Goal: Task Accomplishment & Management: Manage account settings

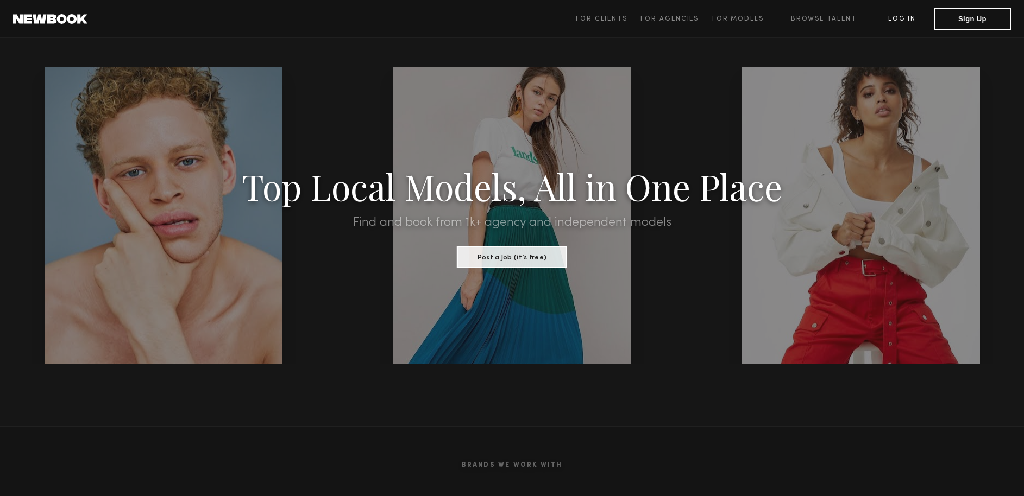
click at [897, 18] on link "Log in" at bounding box center [902, 18] width 64 height 13
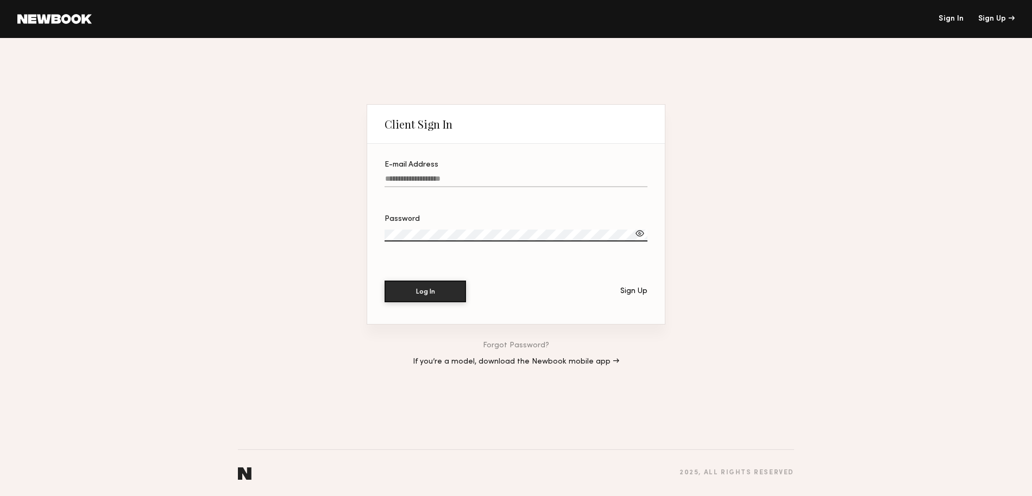
click at [435, 180] on input "E-mail Address" at bounding box center [516, 181] width 263 height 12
click at [474, 183] on input "E-mail Address" at bounding box center [516, 181] width 263 height 12
click at [412, 181] on input "E-mail Address" at bounding box center [516, 181] width 263 height 12
click at [461, 178] on input "E-mail Address" at bounding box center [516, 181] width 263 height 12
click at [443, 177] on input "E-mail Address Required" at bounding box center [516, 181] width 263 height 12
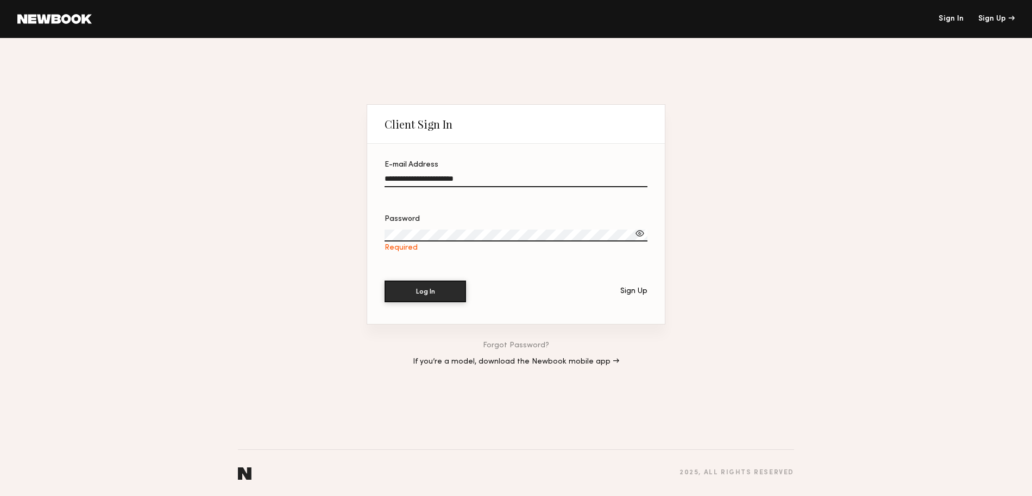
click at [443, 177] on input "**********" at bounding box center [516, 181] width 263 height 12
click at [950, 14] on header "Sign In Sign Up" at bounding box center [516, 19] width 1032 height 38
click at [955, 21] on link "Sign In" at bounding box center [951, 19] width 25 height 8
click at [435, 183] on input "**********" at bounding box center [516, 181] width 263 height 12
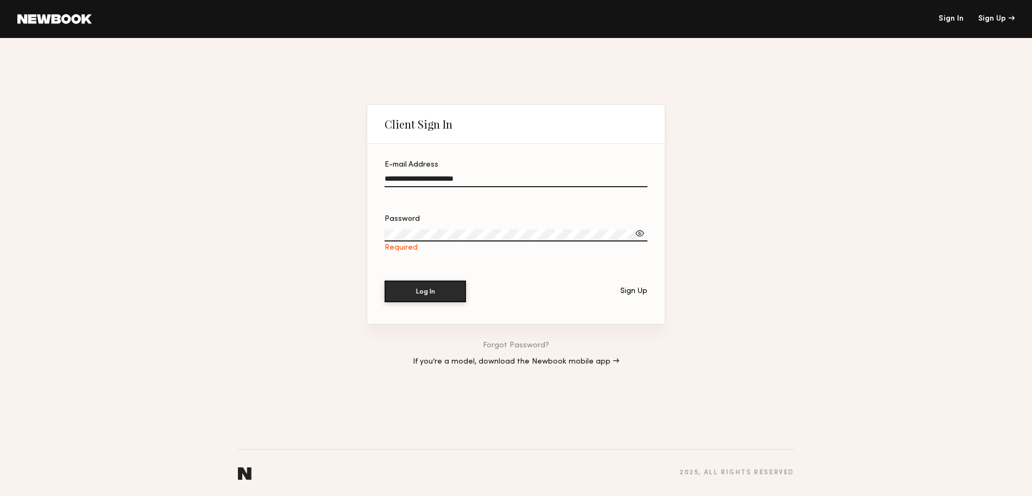
click at [435, 183] on input "**********" at bounding box center [516, 181] width 263 height 12
type input "**********"
click at [385, 281] on button "Log In" at bounding box center [425, 292] width 81 height 22
click at [442, 182] on input "E-mail Address" at bounding box center [516, 181] width 263 height 12
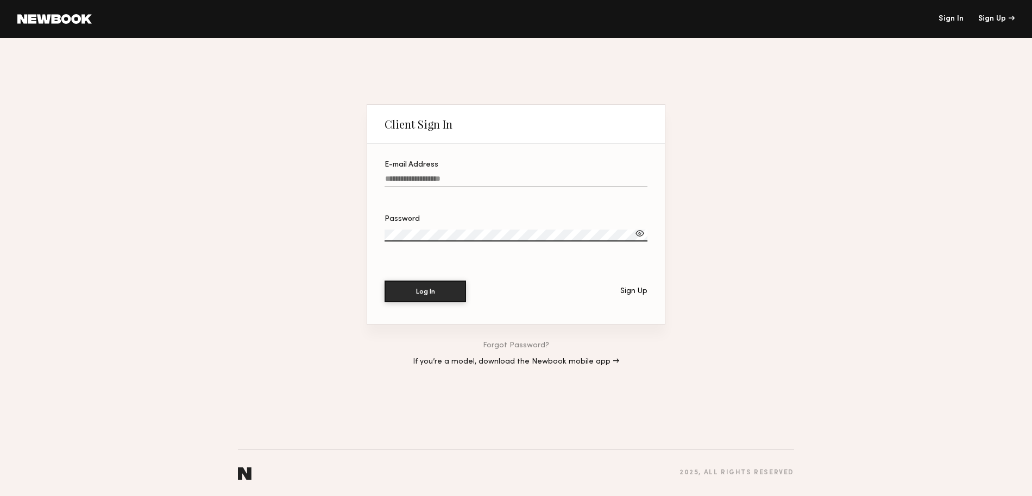
click at [455, 177] on input "E-mail Address" at bounding box center [516, 181] width 263 height 12
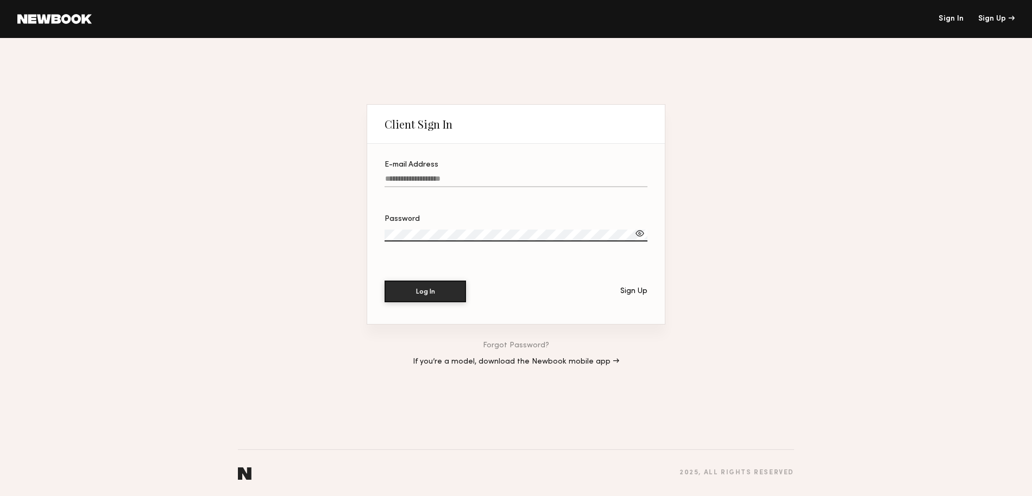
click at [455, 177] on input "E-mail Address" at bounding box center [516, 181] width 263 height 12
click at [385, 173] on div at bounding box center [385, 173] width 0 height 0
click at [636, 183] on input "E-mail Address" at bounding box center [516, 181] width 263 height 12
click at [550, 168] on div "E-mail Address" at bounding box center [516, 165] width 263 height 8
click at [550, 175] on input "E-mail Address Required" at bounding box center [516, 181] width 263 height 12
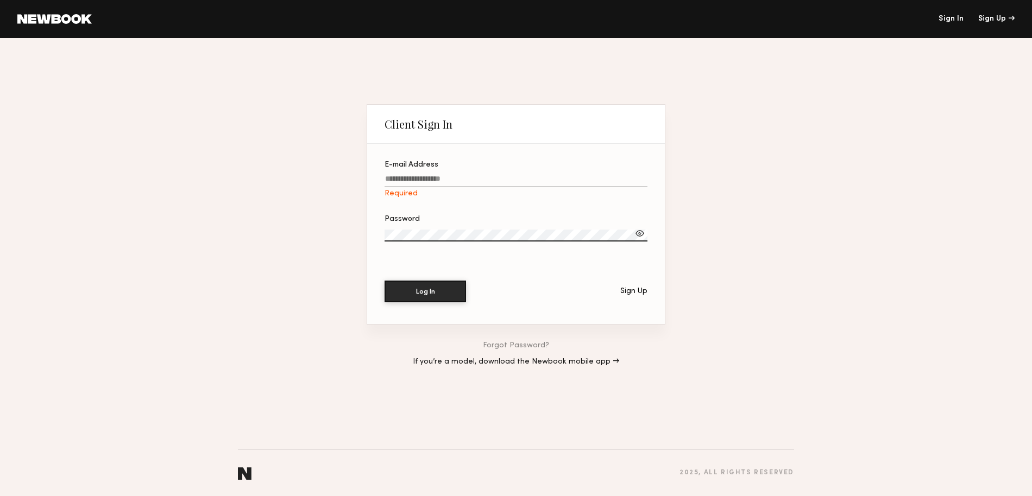
click at [542, 177] on input "E-mail Address Required" at bounding box center [516, 181] width 263 height 12
click at [526, 343] on link "Forgot Password?" at bounding box center [516, 346] width 66 height 8
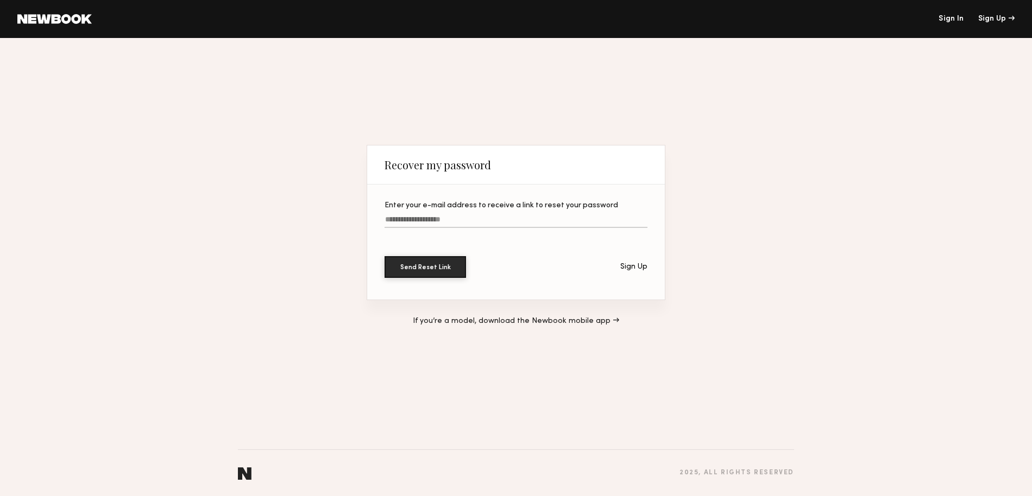
click at [429, 220] on input "Enter your e-mail address to receive a link to reset your password" at bounding box center [516, 222] width 263 height 12
type input "**********"
click at [385, 256] on button "Send Reset Link" at bounding box center [425, 267] width 81 height 22
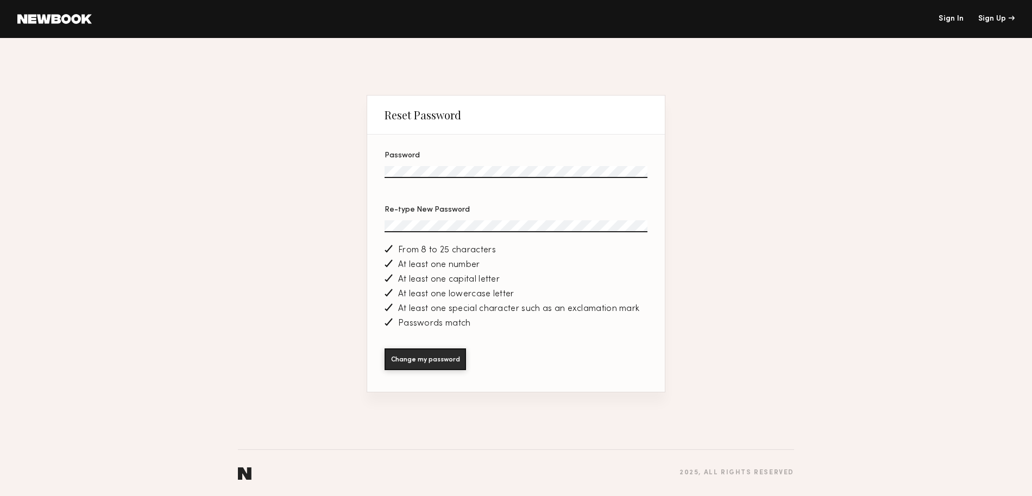
click at [385, 349] on button "Change my password" at bounding box center [425, 360] width 81 height 22
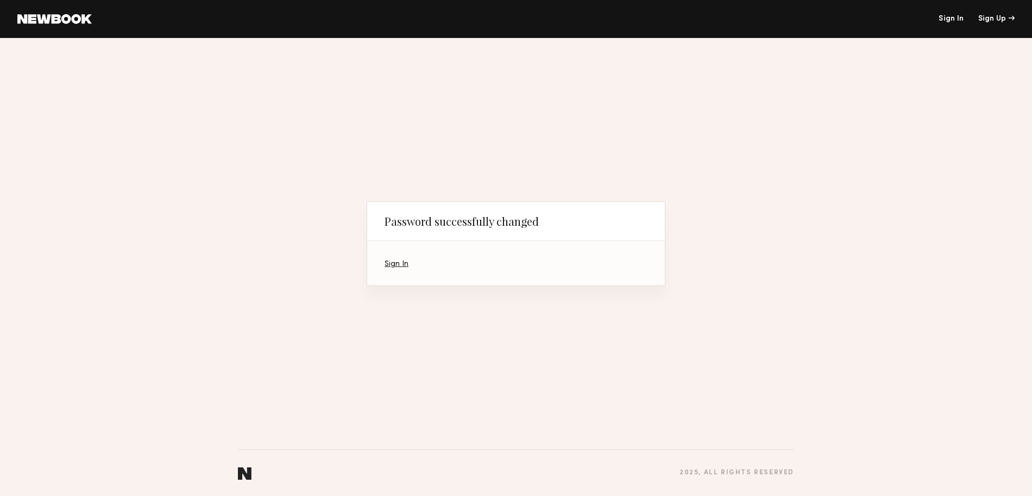
click at [397, 260] on section "Sign In" at bounding box center [516, 263] width 298 height 45
click at [399, 263] on link "Sign In" at bounding box center [397, 264] width 24 height 7
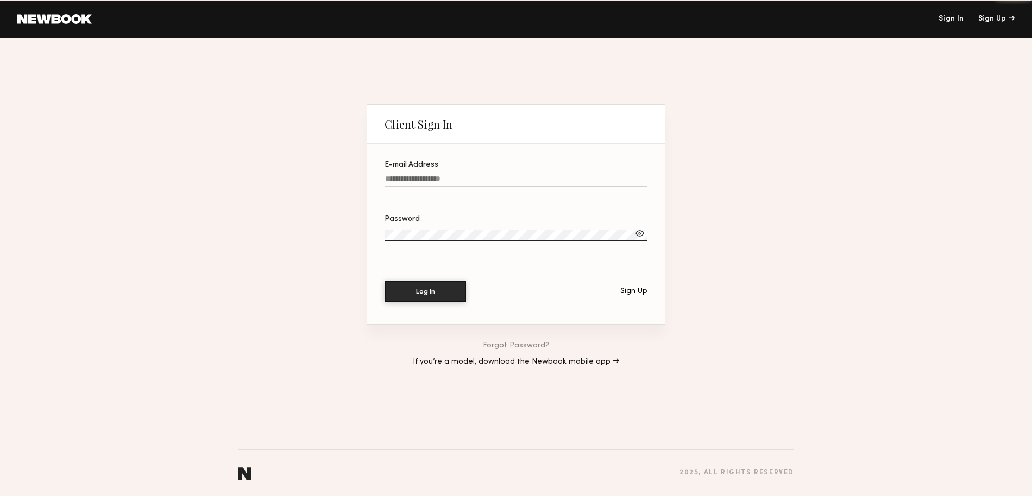
click at [437, 184] on input "E-mail Address" at bounding box center [516, 181] width 263 height 12
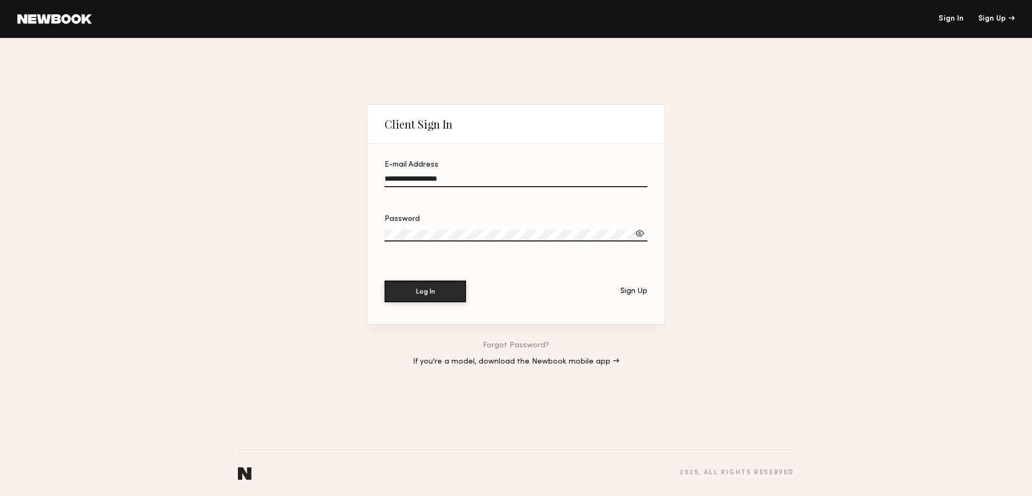
type input "**********"
click at [385, 281] on button "Log In" at bounding box center [425, 292] width 81 height 22
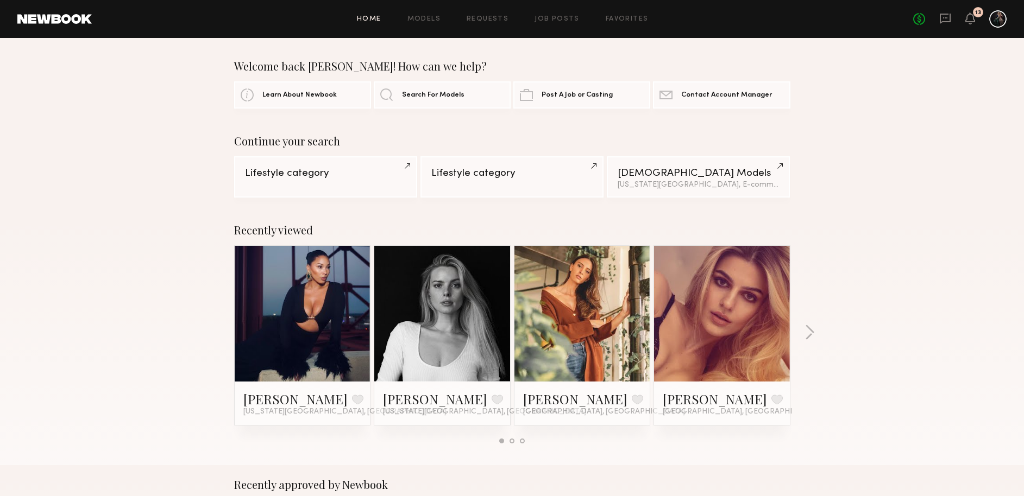
click at [977, 19] on div "No fees up to $5,000 13" at bounding box center [959, 18] width 93 height 17
click at [416, 16] on link "Models" at bounding box center [423, 19] width 33 height 7
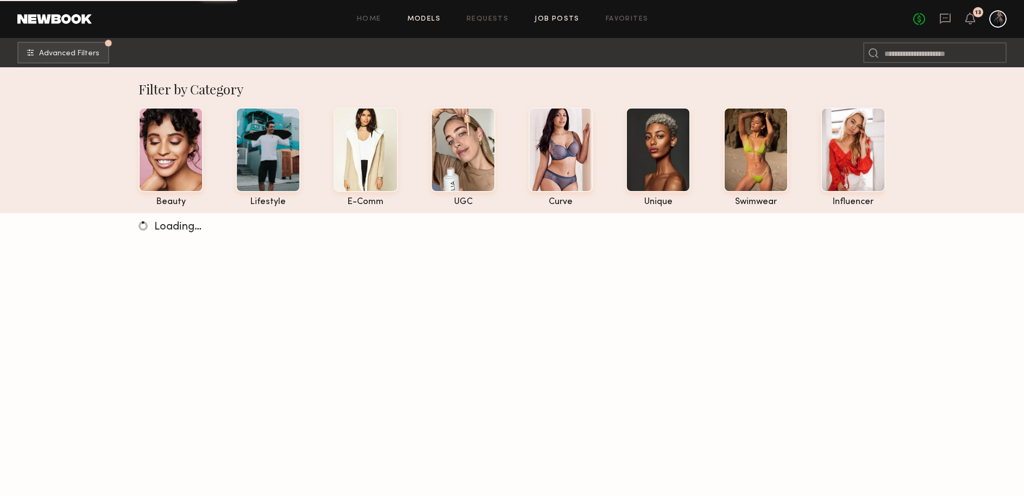
click at [548, 17] on link "Job Posts" at bounding box center [557, 19] width 45 height 7
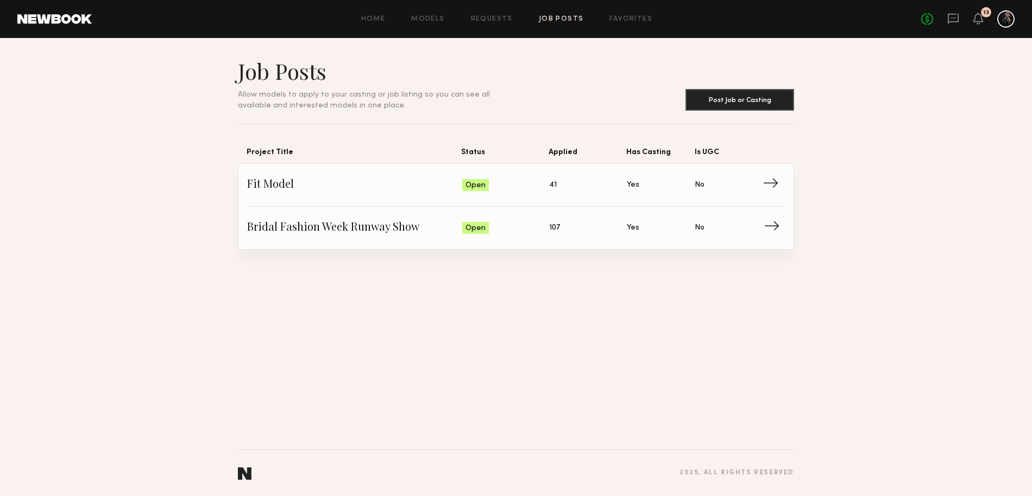
click at [274, 227] on span "Bridal Fashion Week Runway Show" at bounding box center [354, 228] width 215 height 16
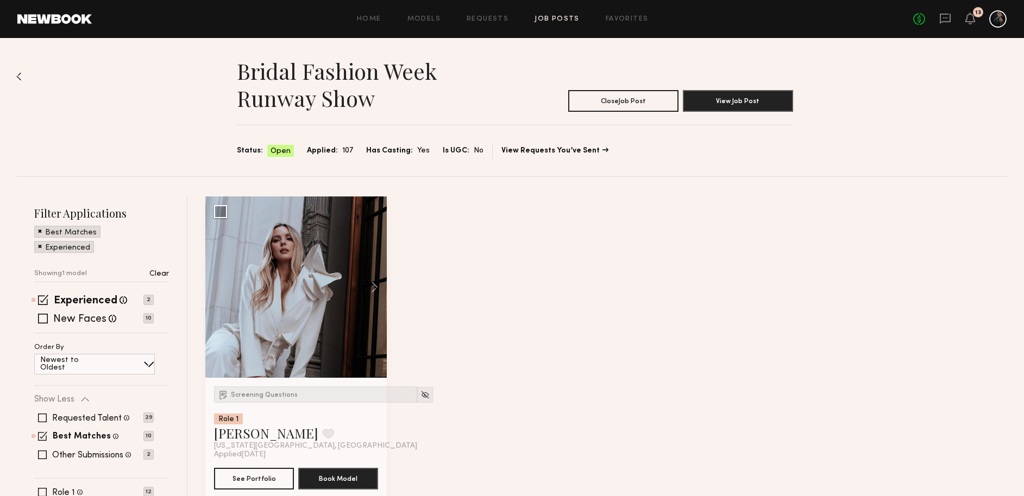
scroll to position [40, 0]
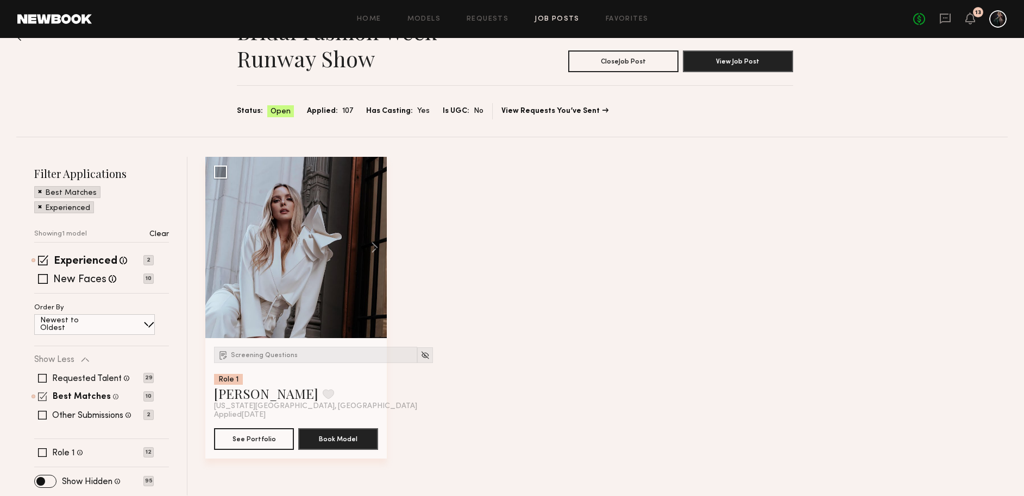
click at [43, 400] on span at bounding box center [42, 396] width 9 height 9
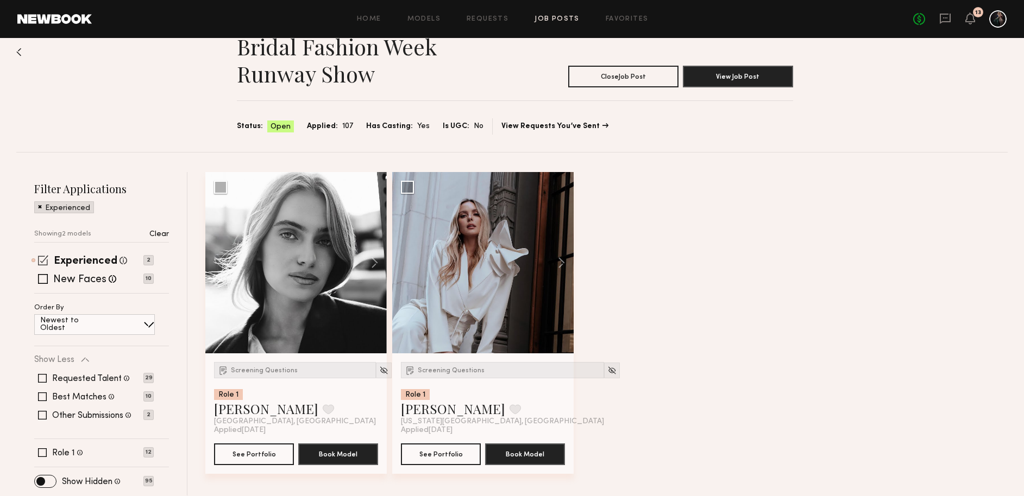
click at [43, 257] on span at bounding box center [43, 260] width 10 height 10
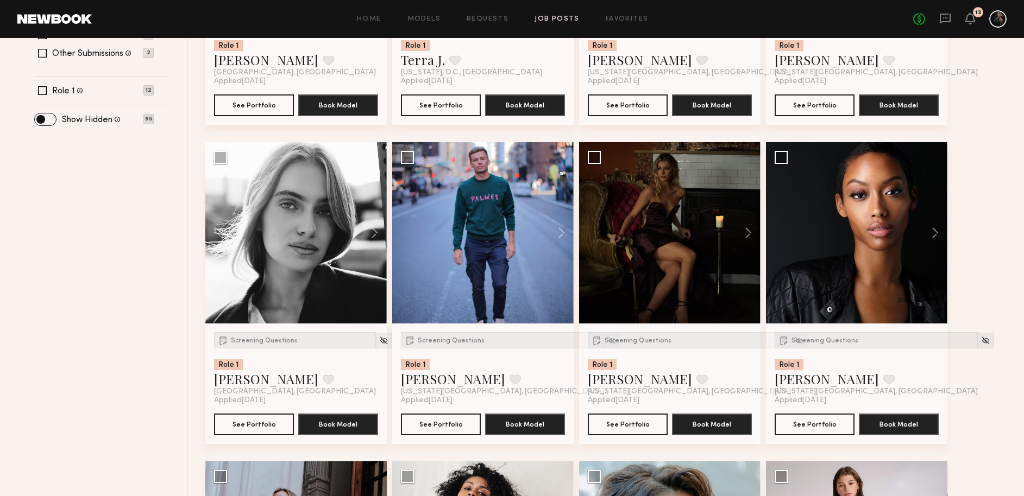
scroll to position [223, 0]
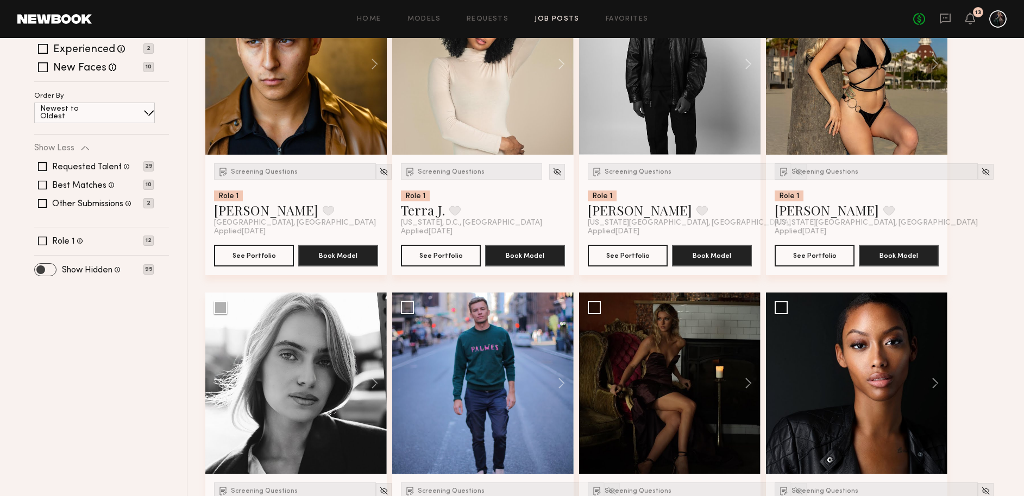
click at [49, 267] on span at bounding box center [45, 270] width 21 height 12
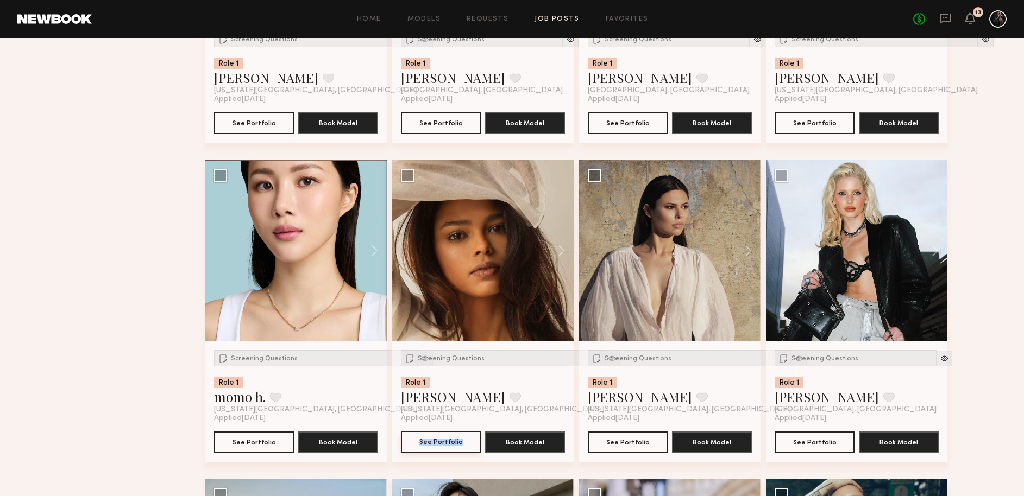
scroll to position [2601, 0]
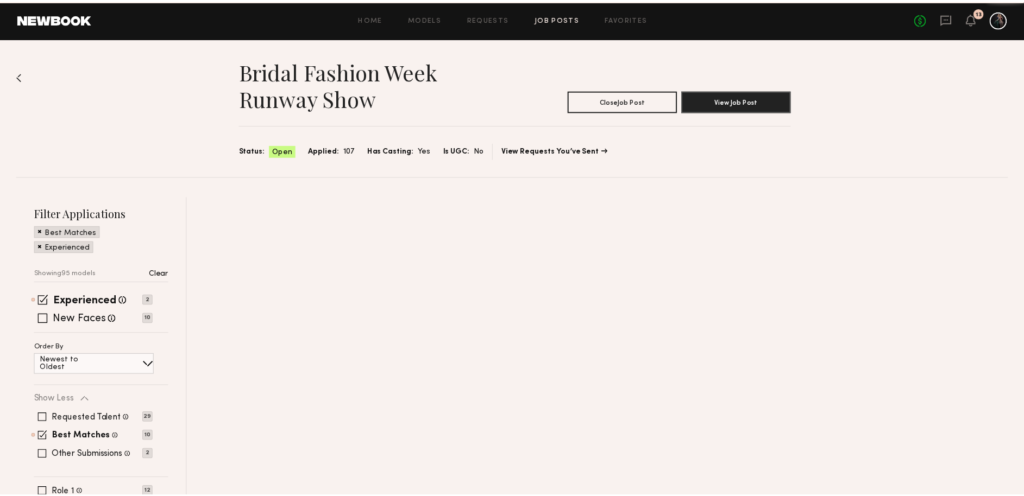
scroll to position [40, 0]
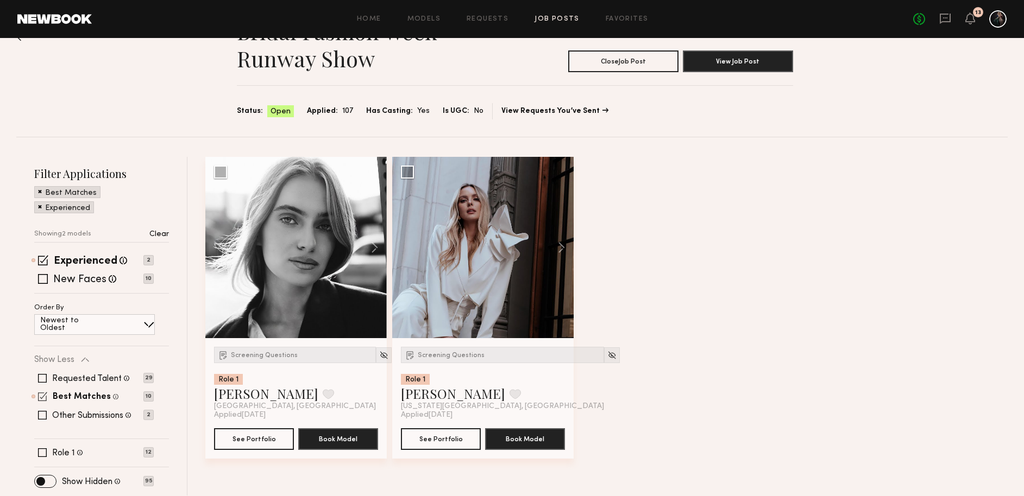
click at [41, 395] on span at bounding box center [42, 396] width 9 height 9
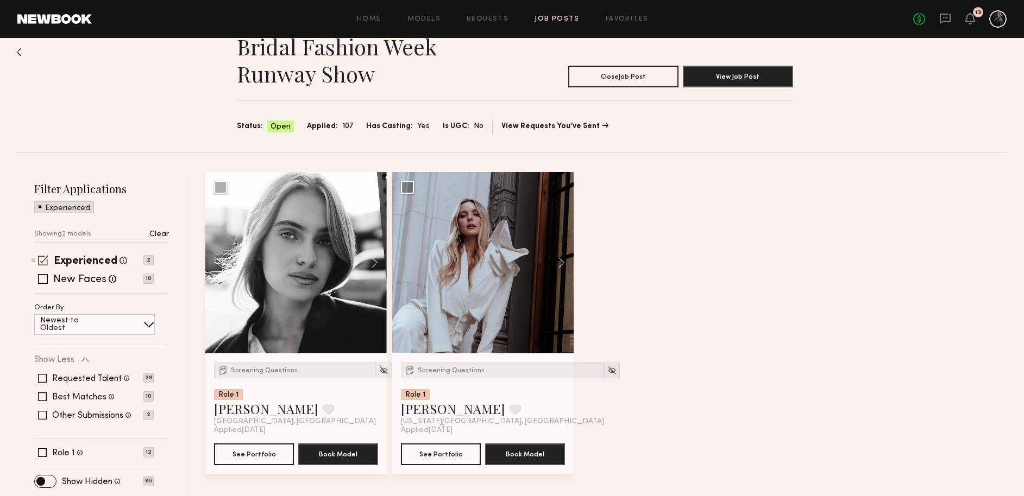
click at [46, 255] on span at bounding box center [43, 260] width 10 height 10
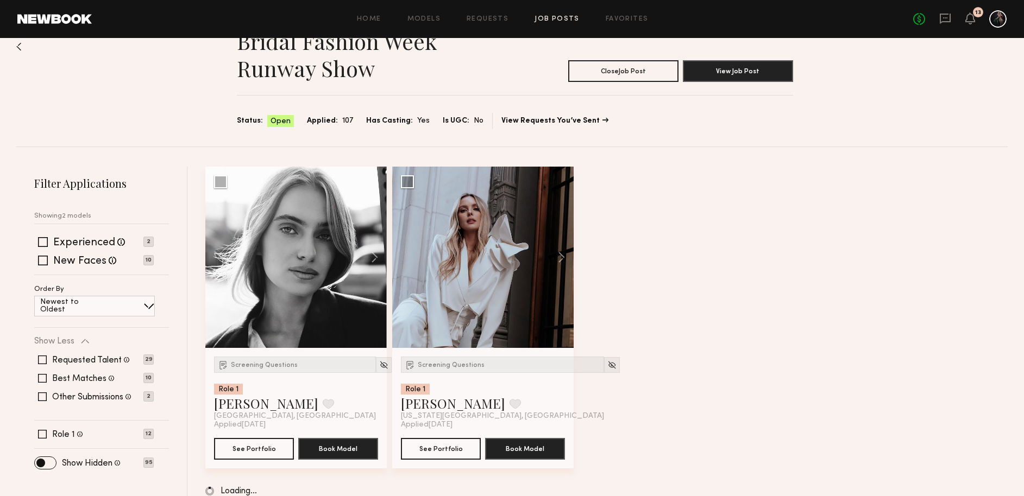
scroll to position [31, 0]
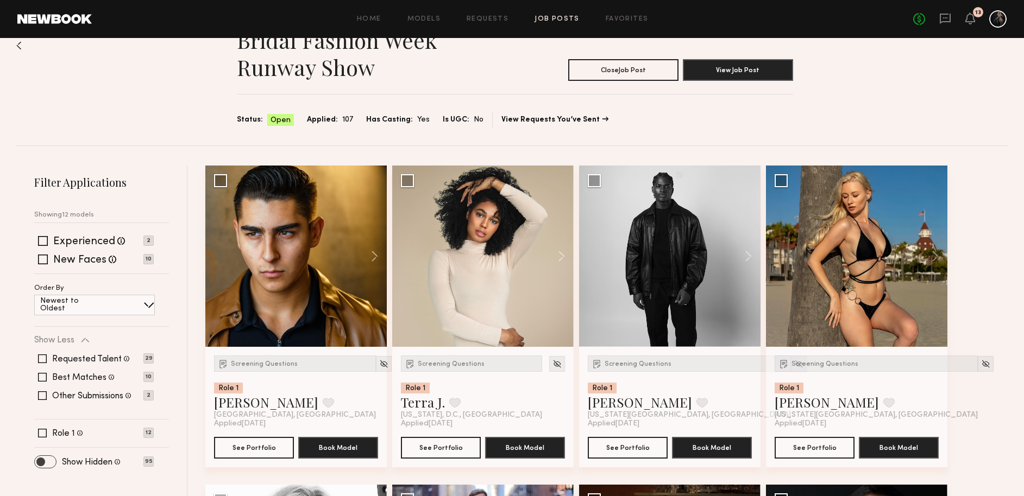
click at [48, 464] on span at bounding box center [45, 462] width 21 height 12
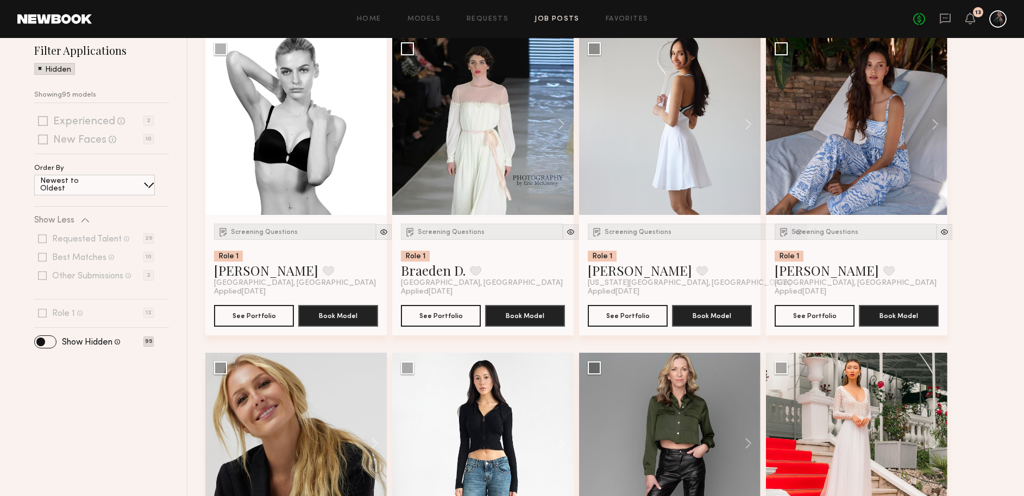
scroll to position [0, 0]
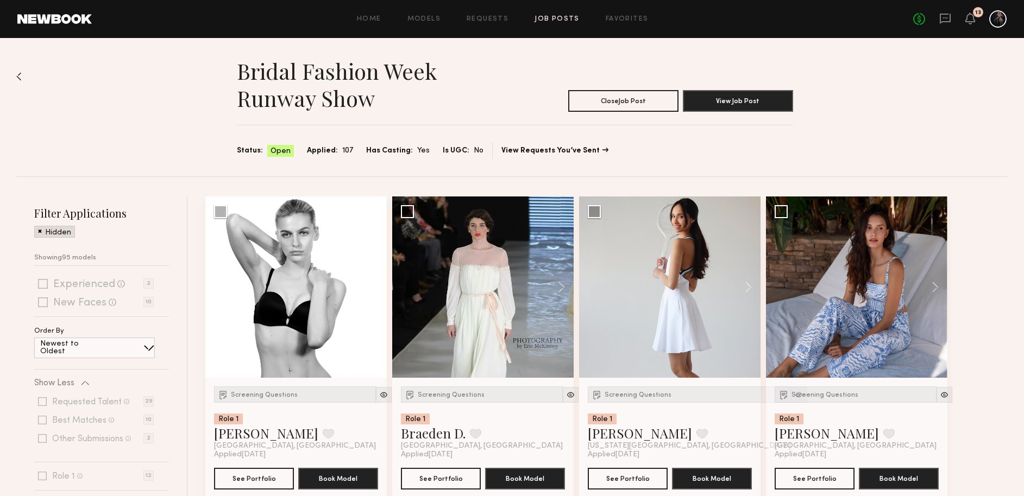
click at [38, 230] on span at bounding box center [40, 231] width 4 height 10
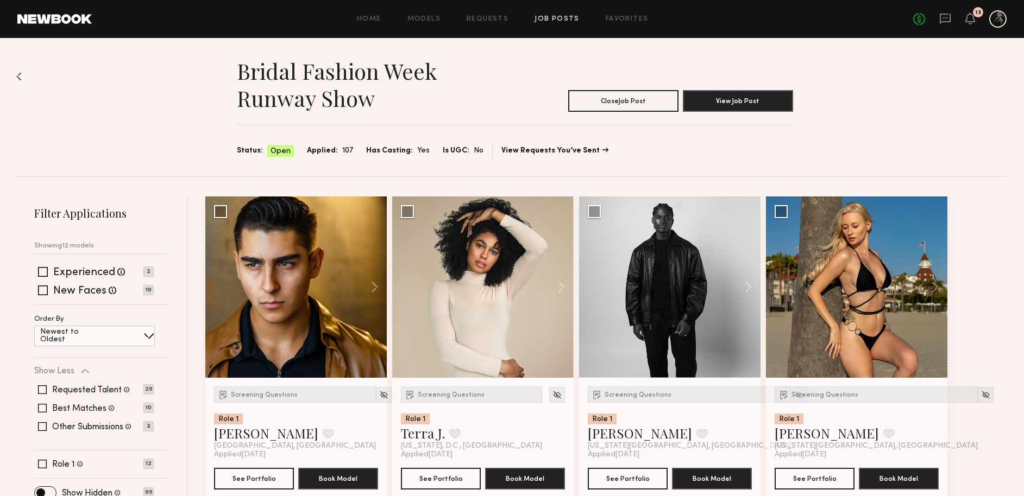
scroll to position [141, 0]
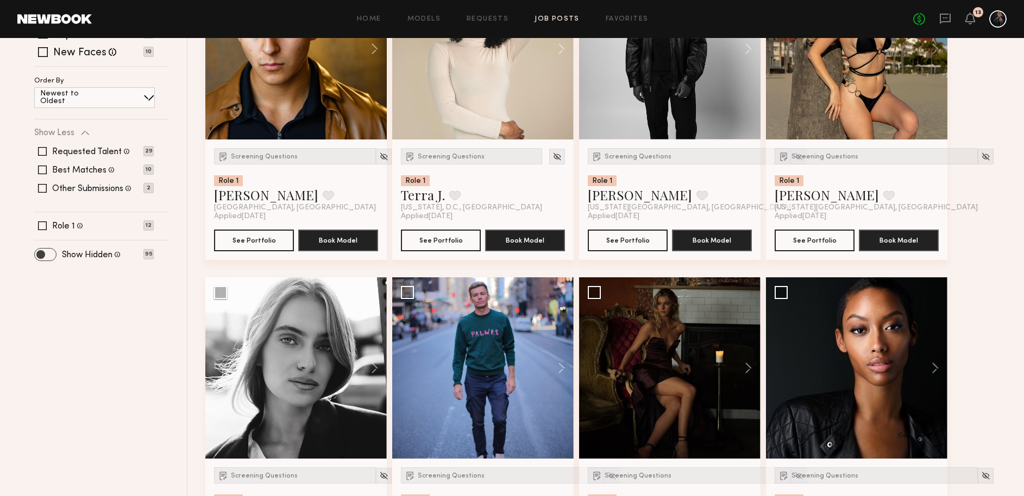
click at [49, 256] on span at bounding box center [45, 255] width 21 height 12
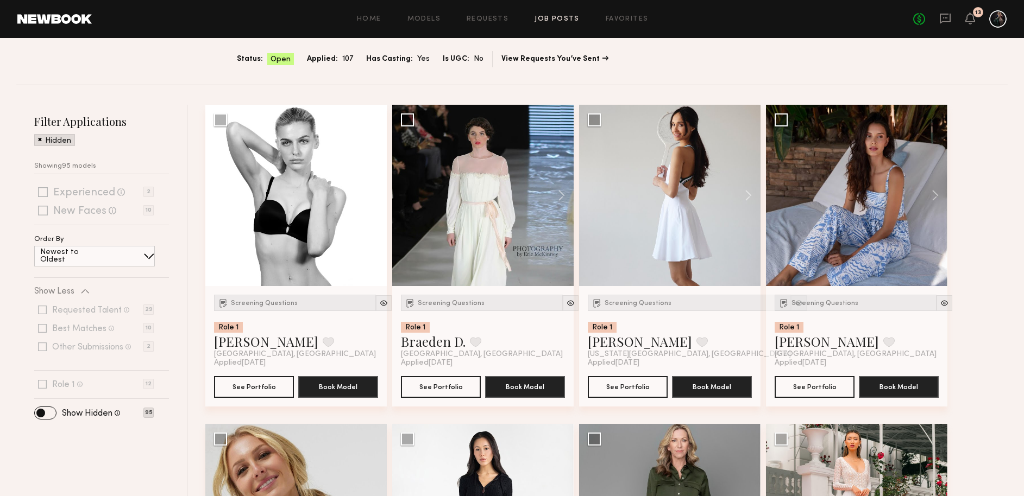
scroll to position [0, 0]
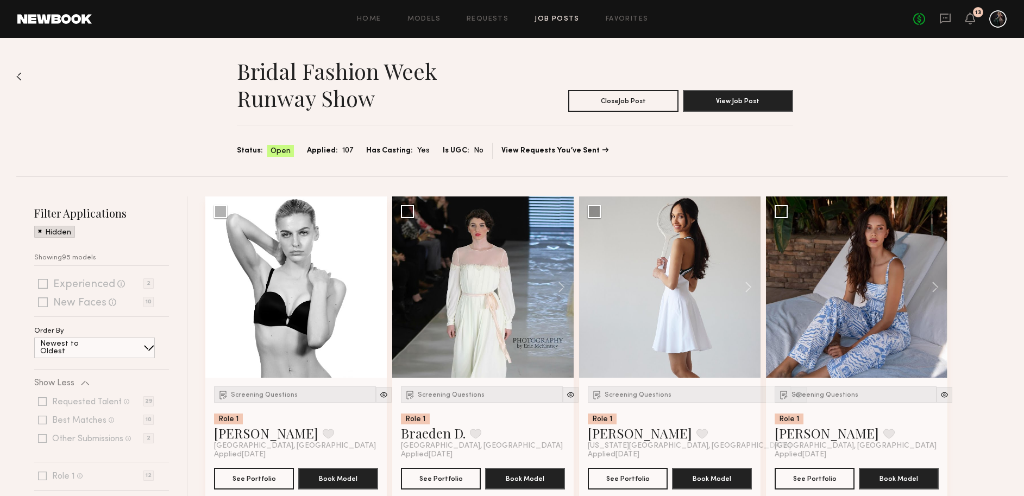
click at [546, 22] on link "Job Posts" at bounding box center [557, 19] width 45 height 7
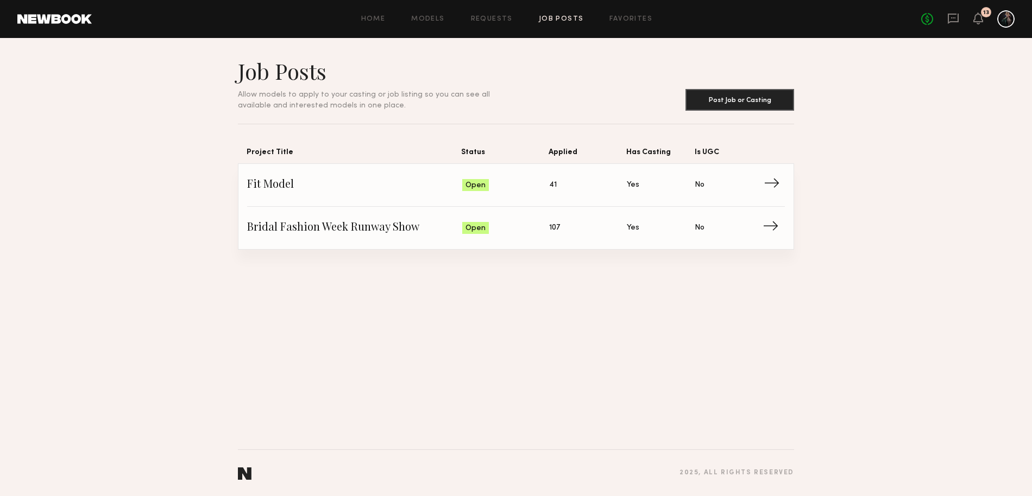
click at [292, 183] on span "Fit Model" at bounding box center [354, 185] width 215 height 16
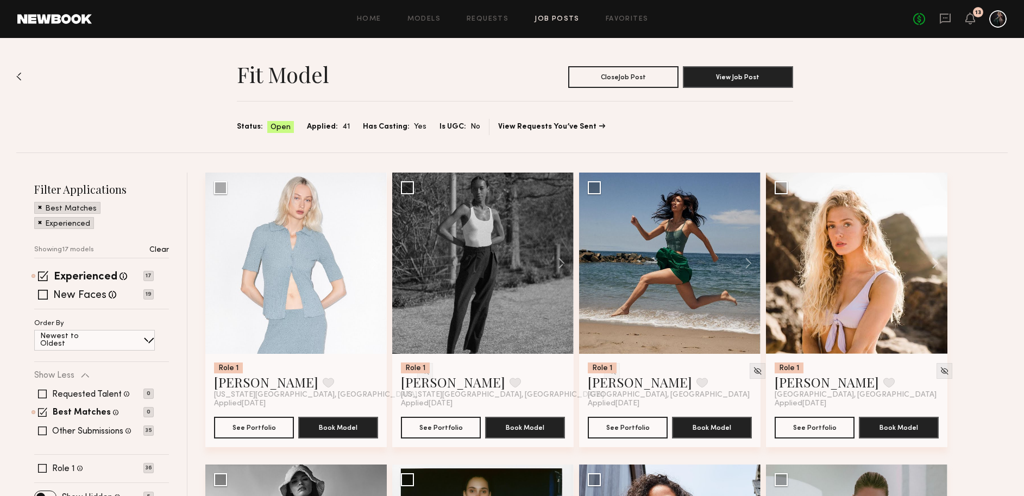
click at [40, 209] on span at bounding box center [40, 207] width 4 height 10
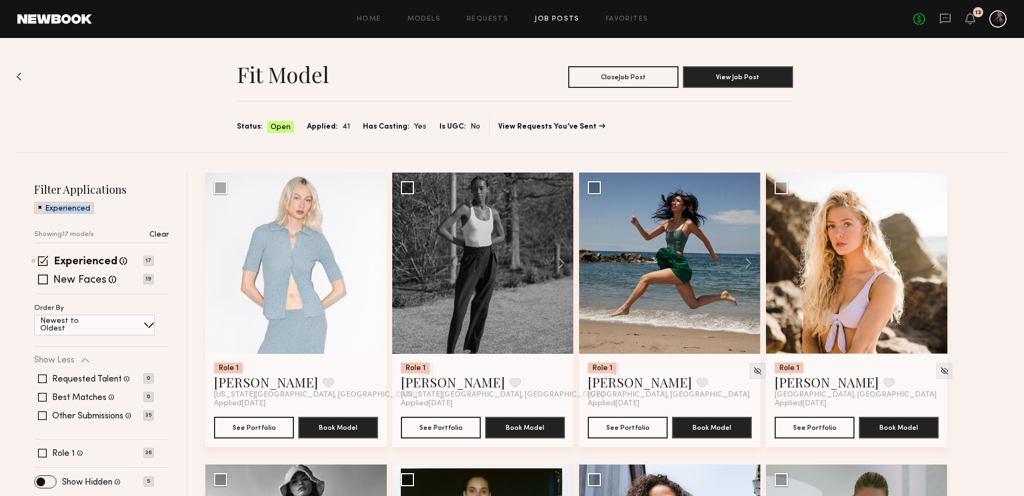
click at [40, 210] on span at bounding box center [40, 207] width 4 height 10
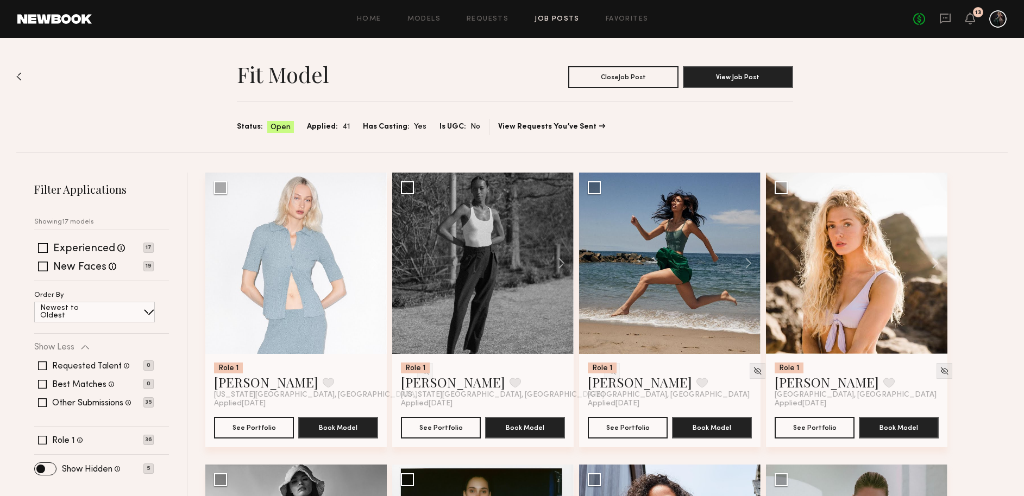
scroll to position [21, 0]
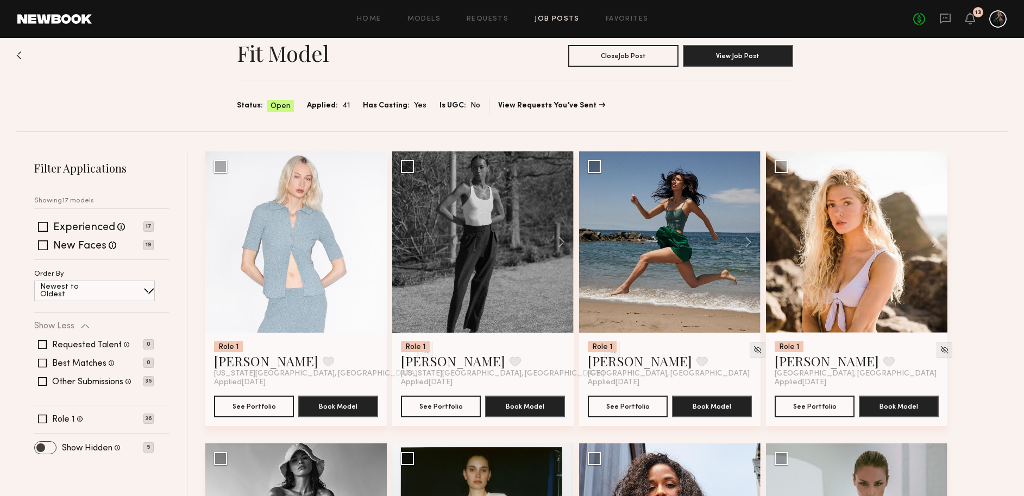
click at [41, 447] on span at bounding box center [45, 448] width 21 height 12
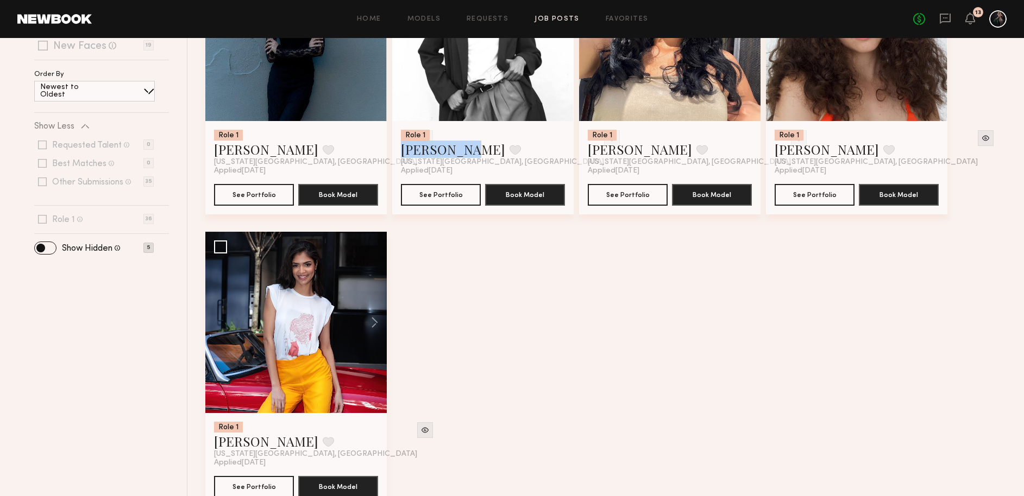
scroll to position [261, 0]
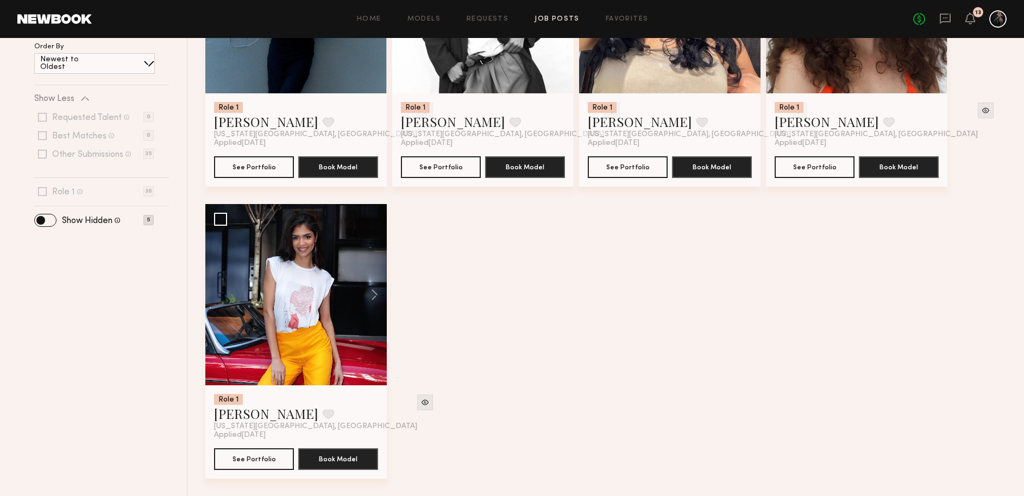
click at [468, 348] on div "Role 1 Cara L. Favorite New York City, NY Applied 08/21/2025 See Portfolio Book…" at bounding box center [609, 204] width 808 height 584
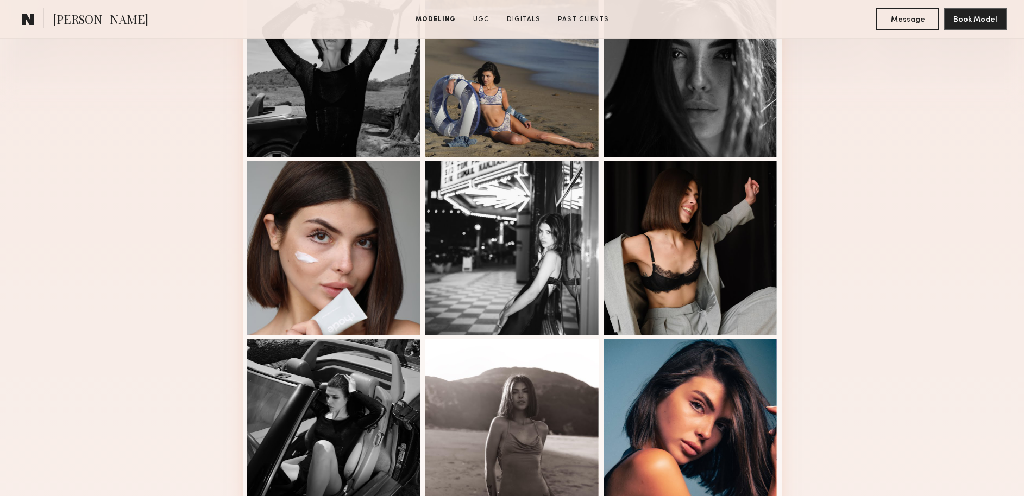
scroll to position [676, 0]
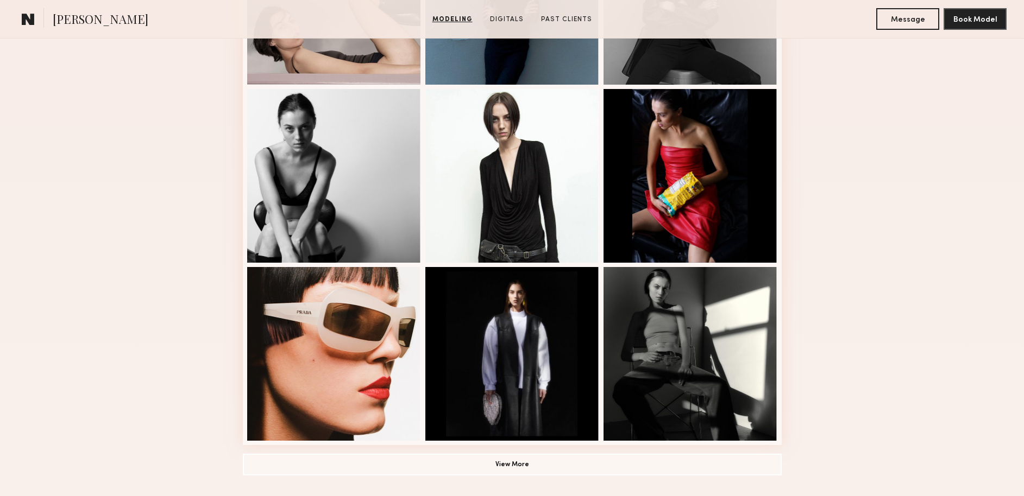
scroll to position [634, 0]
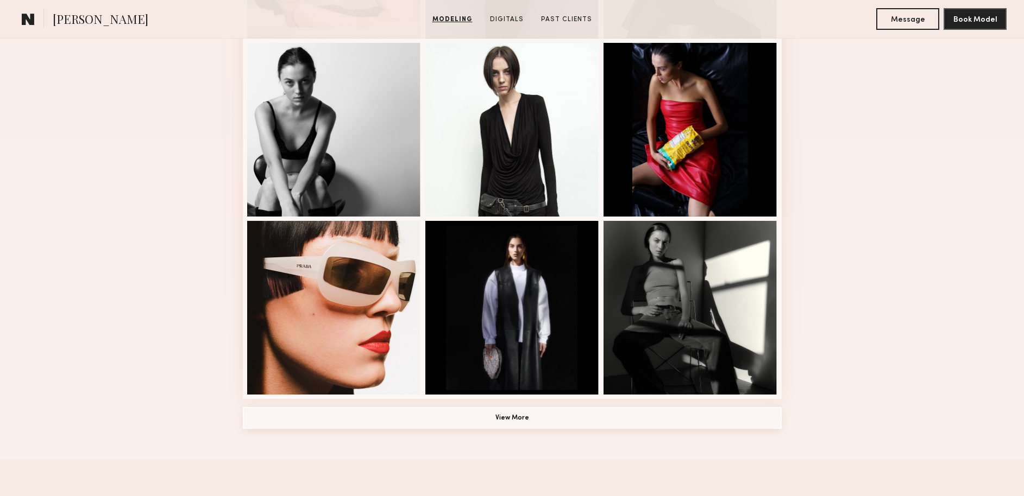
click at [496, 420] on button "View More" at bounding box center [512, 418] width 539 height 22
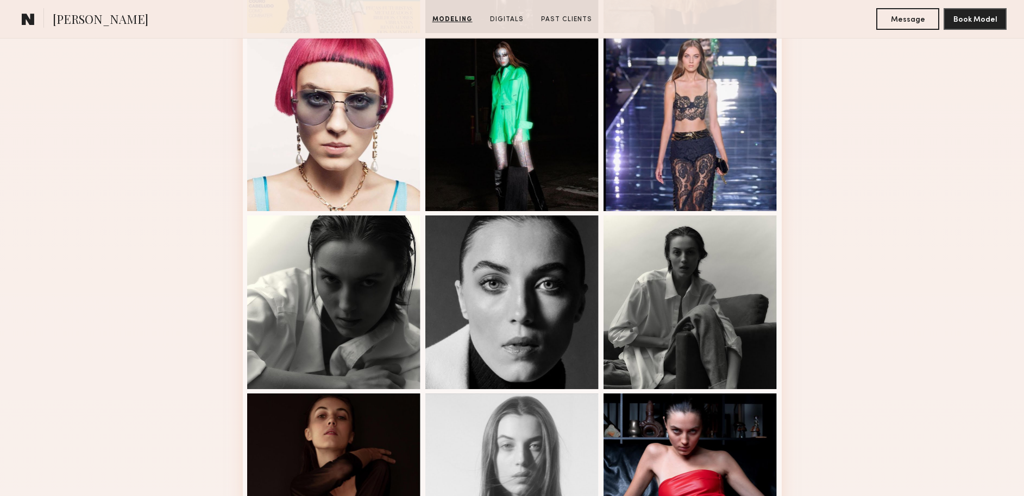
scroll to position [1266, 0]
